Goal: Information Seeking & Learning: Learn about a topic

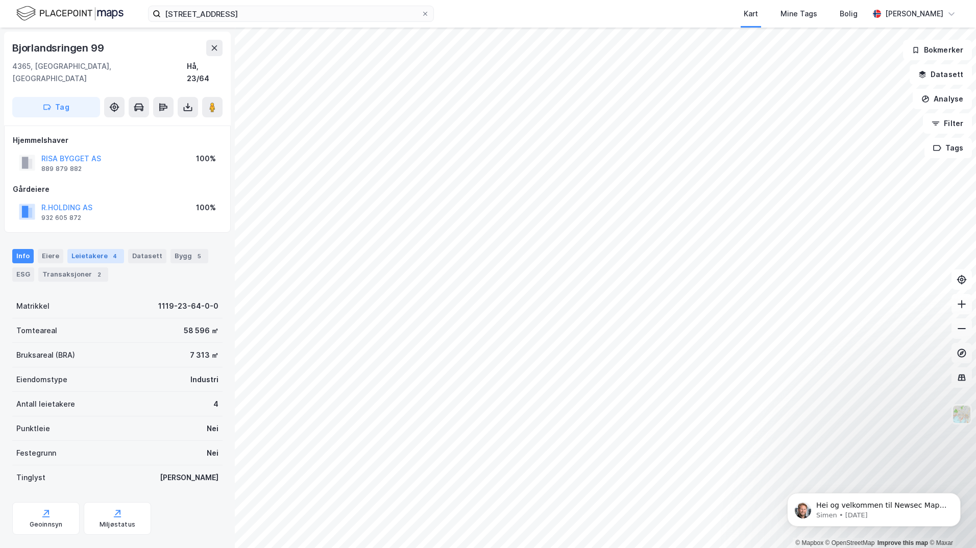
click at [92, 249] on div "Leietakere 4" at bounding box center [95, 256] width 57 height 14
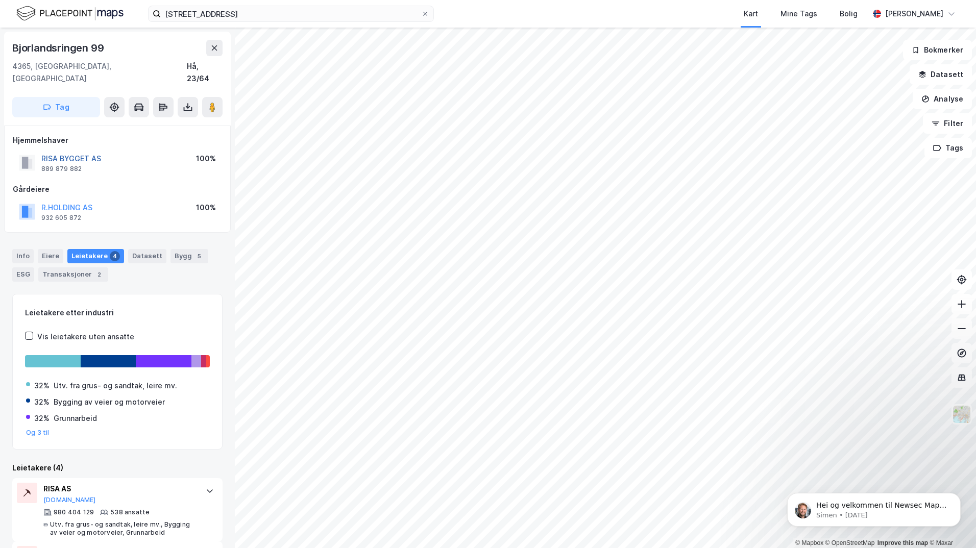
click at [0, 0] on button "RISA BYGGET AS" at bounding box center [0, 0] width 0 height 0
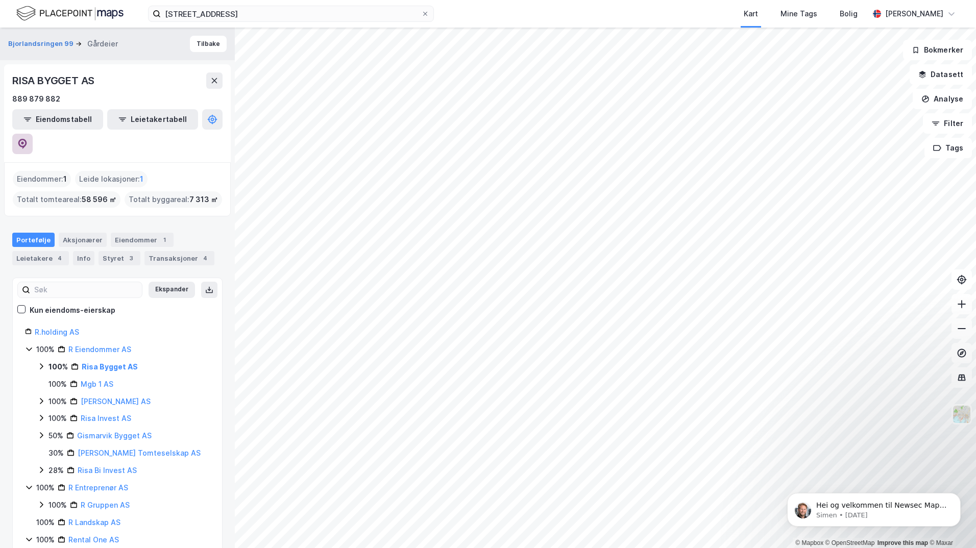
click at [33, 134] on button at bounding box center [22, 144] width 20 height 20
click at [269, 15] on input "[STREET_ADDRESS]" at bounding box center [291, 13] width 260 height 15
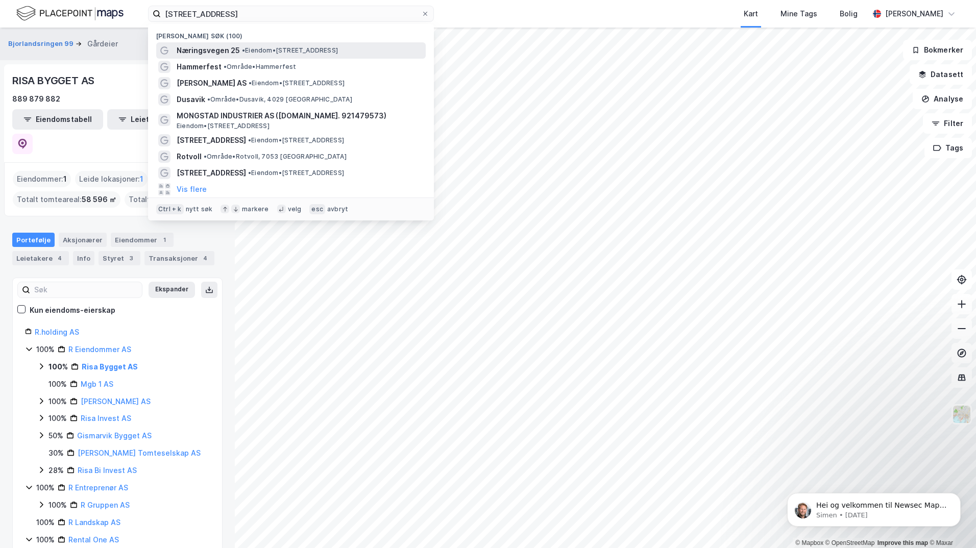
click at [301, 48] on span "• Eiendom • [STREET_ADDRESS]" at bounding box center [290, 50] width 96 height 8
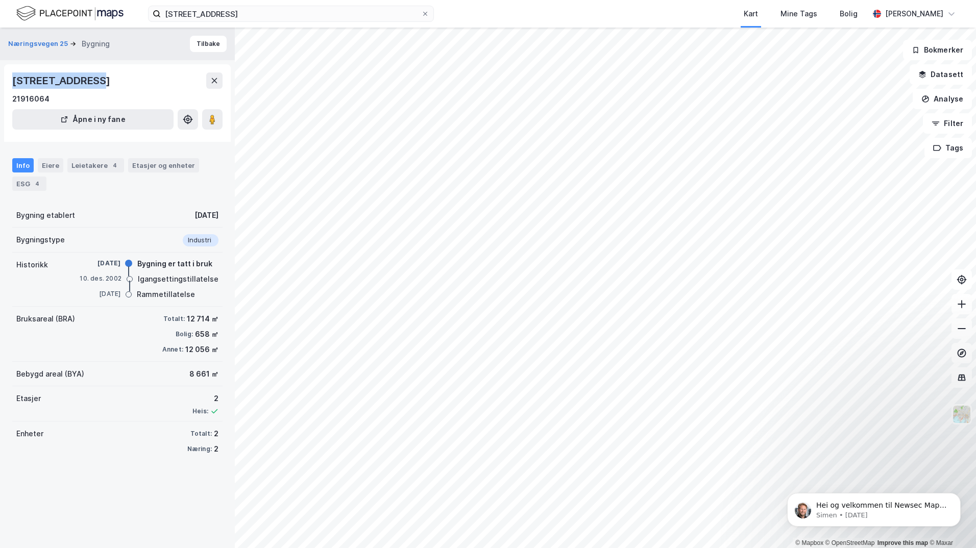
drag, startPoint x: 97, startPoint y: 77, endPoint x: 11, endPoint y: 82, distance: 86.4
click at [11, 82] on div "[STREET_ADDRESS] 21916064 [GEOGRAPHIC_DATA] i ny fane" at bounding box center [117, 103] width 227 height 78
copy div "Næringsvegen 25"
click at [91, 83] on div "[STREET_ADDRESS]" at bounding box center [62, 80] width 100 height 16
drag, startPoint x: 936, startPoint y: 66, endPoint x: 923, endPoint y: 82, distance: 20.3
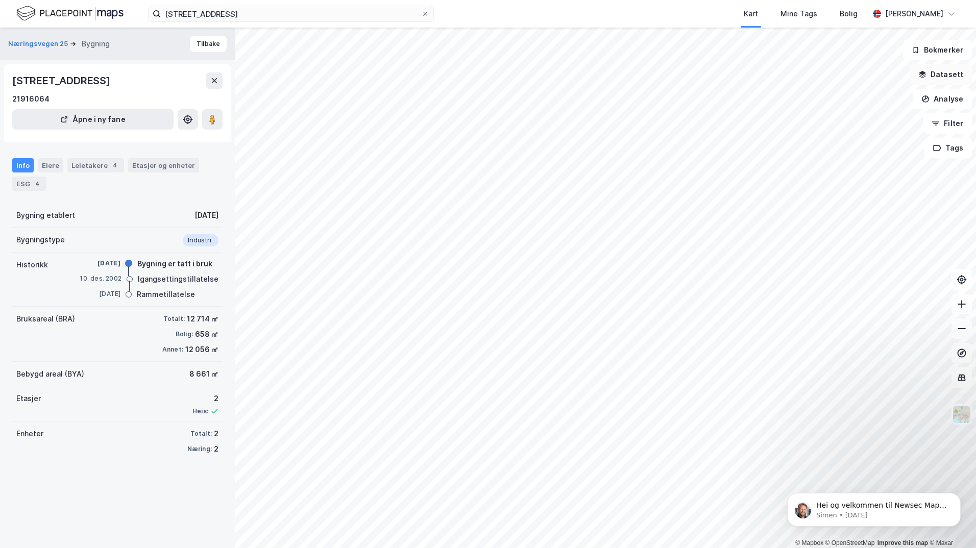
click at [936, 66] on button "Datasett" at bounding box center [940, 74] width 62 height 20
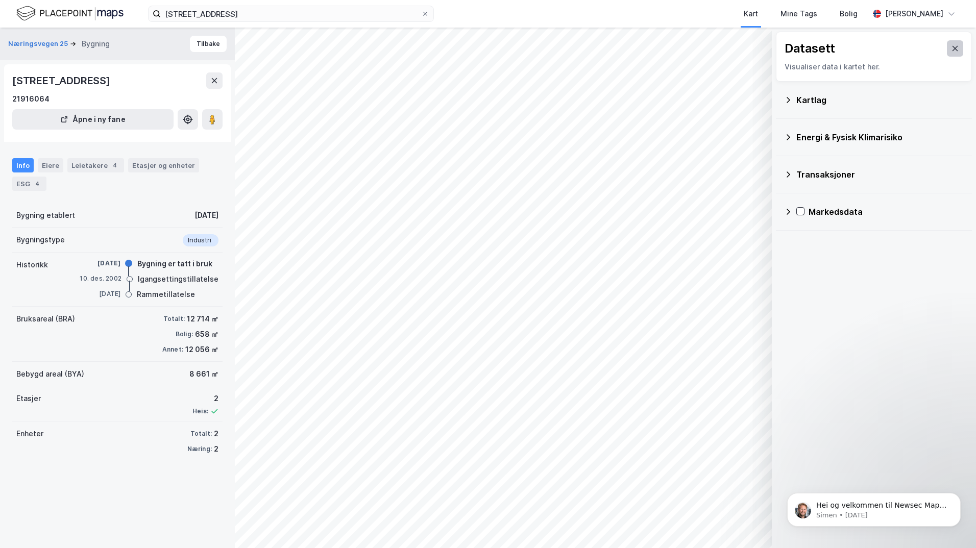
click at [951, 45] on icon at bounding box center [955, 48] width 8 height 8
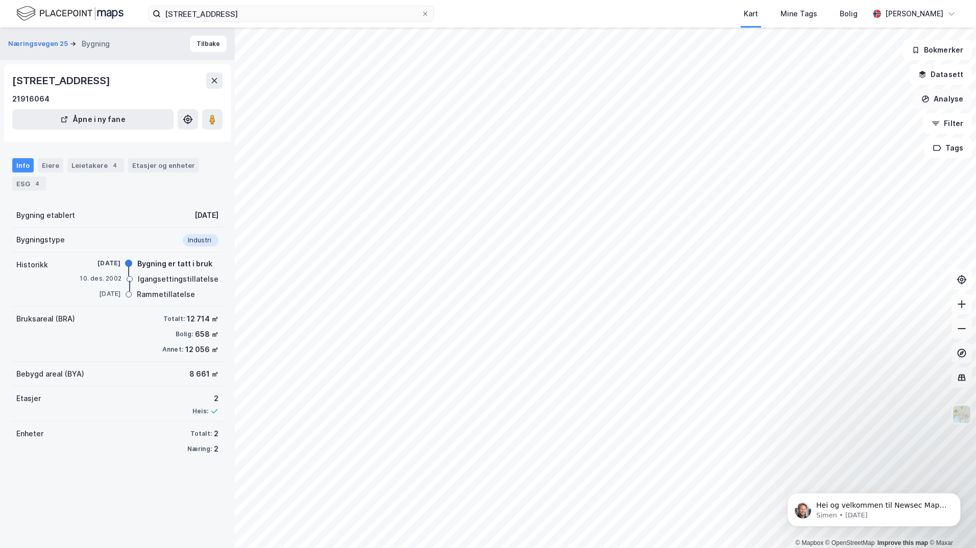
click at [945, 98] on button "Analyse" at bounding box center [941, 99] width 59 height 20
click at [838, 117] on div "Tegn område" at bounding box center [853, 120] width 89 height 9
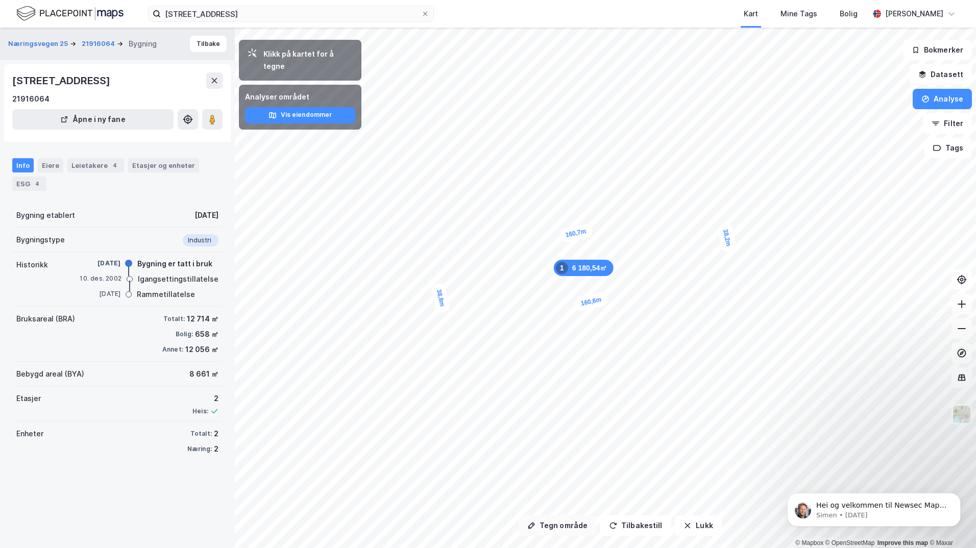
click at [547, 518] on button "Tegn område" at bounding box center [557, 525] width 78 height 20
click at [646, 529] on button "Tilbakestill" at bounding box center [635, 525] width 70 height 20
click at [551, 529] on button "Tegn område" at bounding box center [557, 525] width 78 height 20
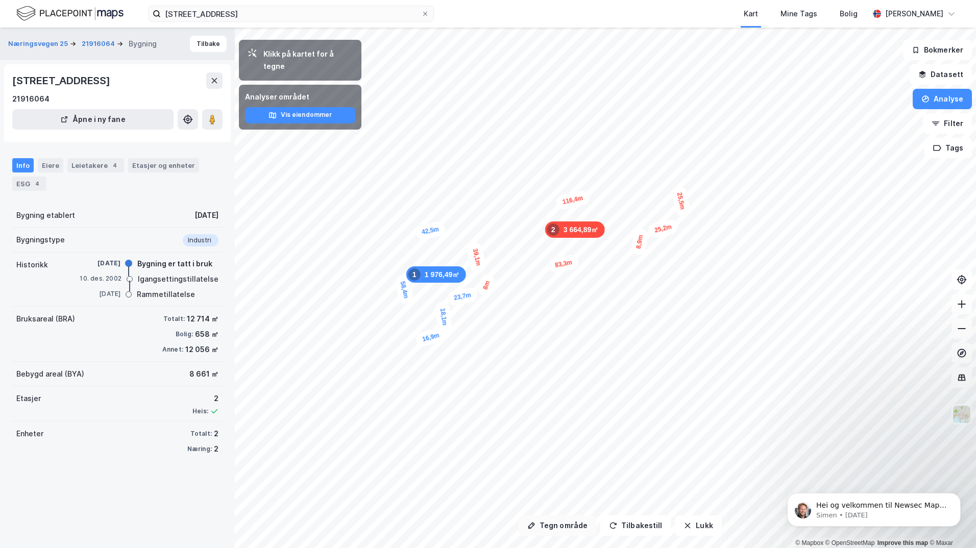
click at [555, 534] on button "Tegn område" at bounding box center [557, 525] width 78 height 20
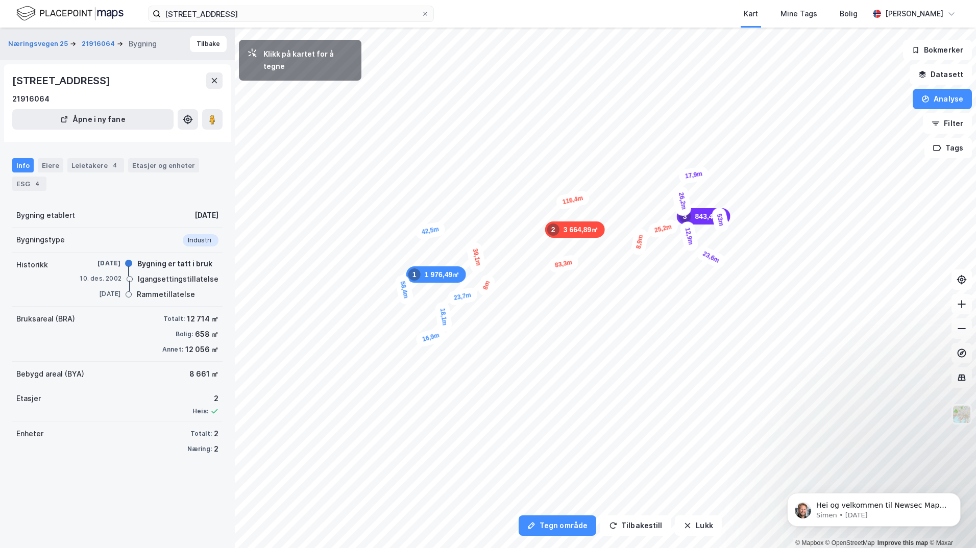
click at [691, 248] on div "12,9m" at bounding box center [689, 236] width 20 height 32
click at [700, 244] on div "5,1m" at bounding box center [696, 246] width 30 height 22
click at [705, 273] on div "13,6m" at bounding box center [717, 269] width 32 height 21
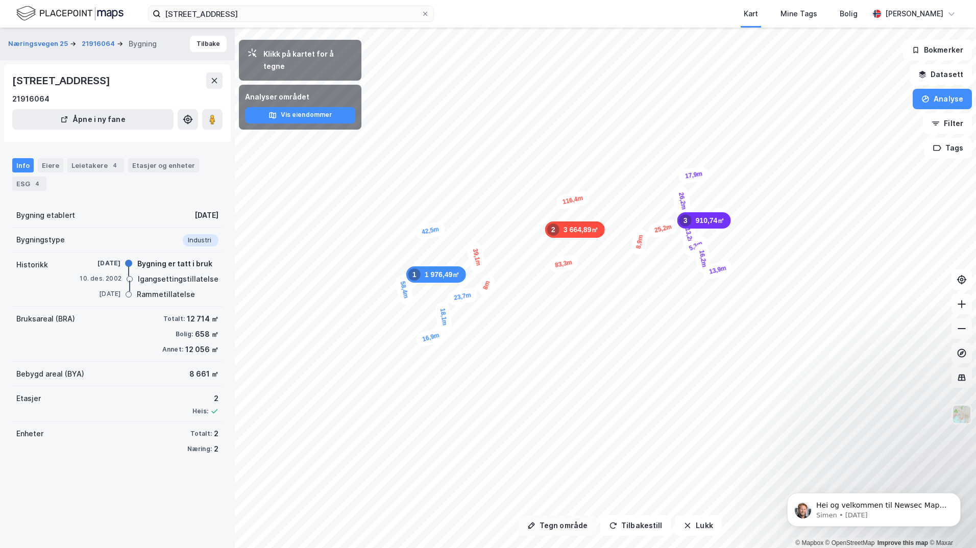
click at [537, 521] on button "Tegn område" at bounding box center [557, 525] width 78 height 20
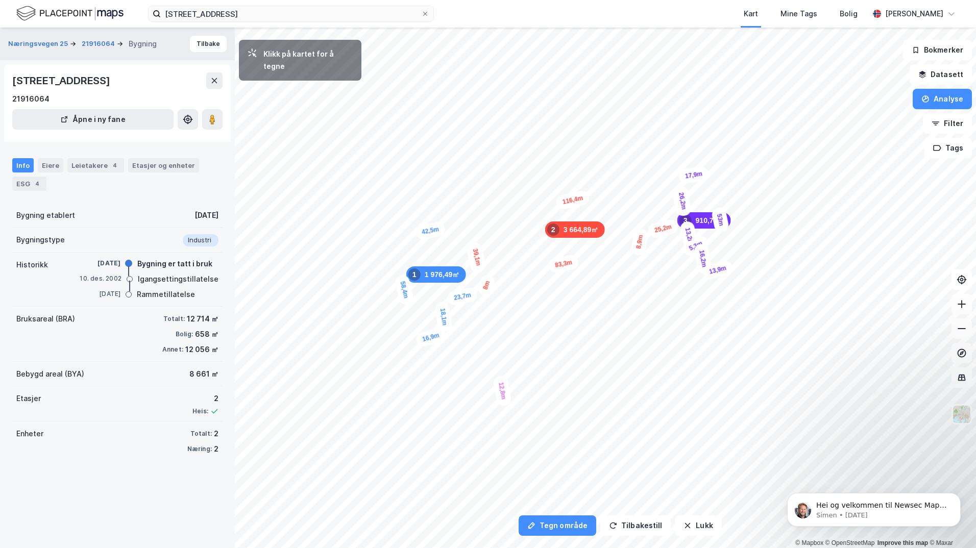
click at [500, 379] on div "12,8m" at bounding box center [501, 391] width 19 height 32
click at [435, 416] on div "11,7m" at bounding box center [433, 407] width 20 height 32
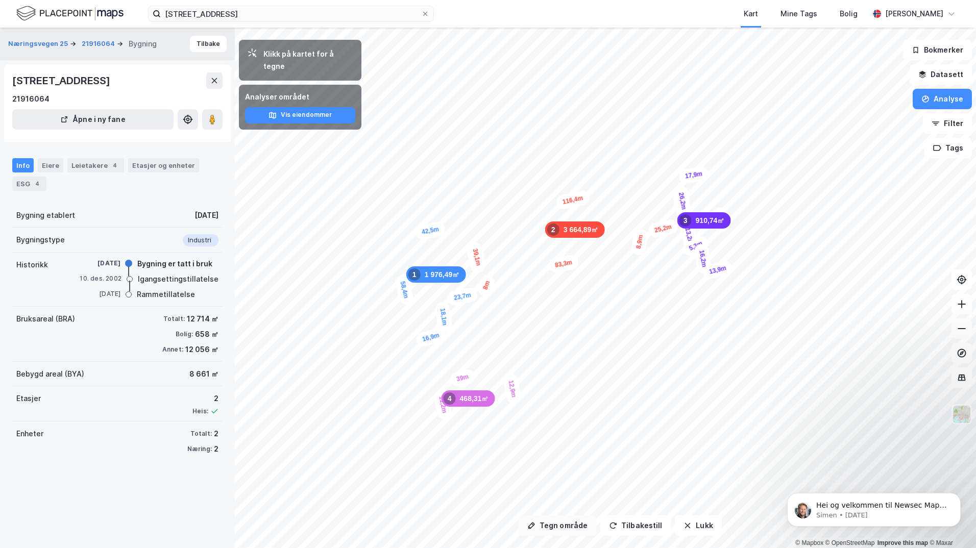
click at [544, 524] on button "Tegn område" at bounding box center [557, 525] width 78 height 20
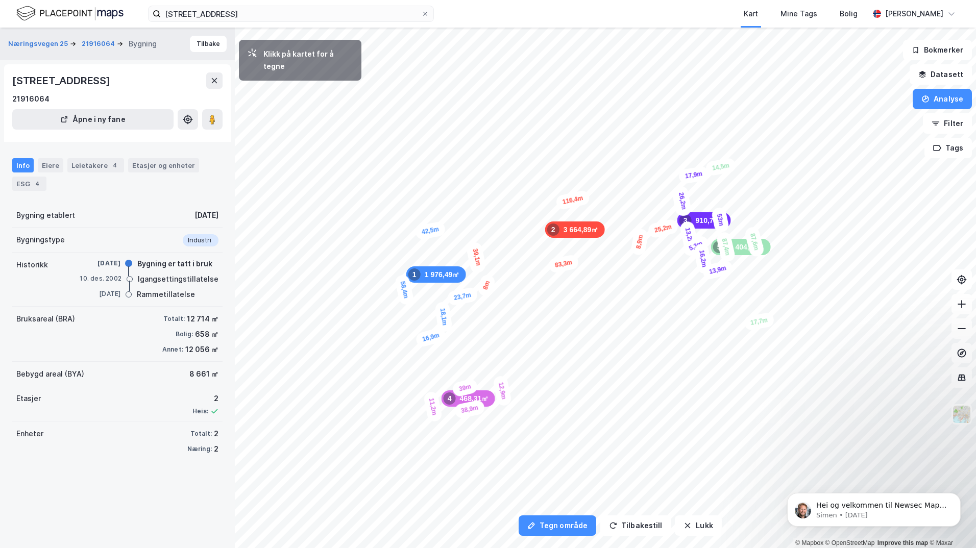
click at [707, 169] on div "14,5m" at bounding box center [721, 166] width 32 height 19
